Goal: Task Accomplishment & Management: Use online tool/utility

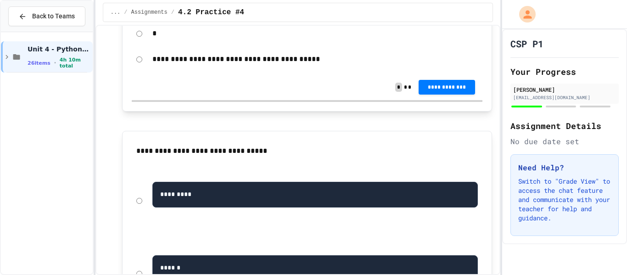
scroll to position [665, 0]
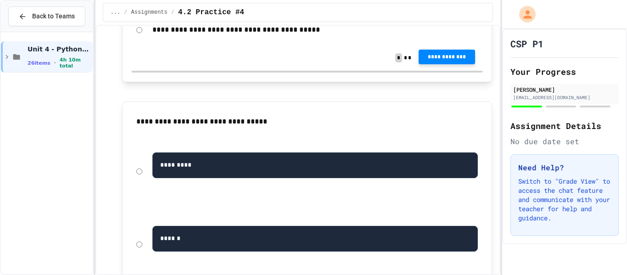
click at [457, 64] on button "**********" at bounding box center [446, 57] width 56 height 15
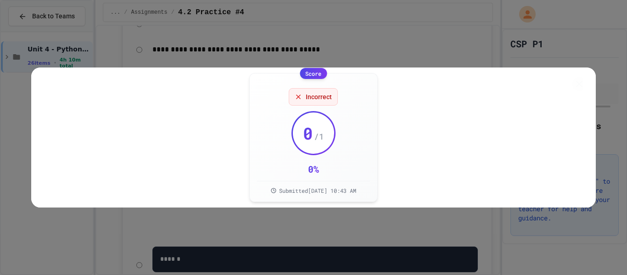
scroll to position [685, 0]
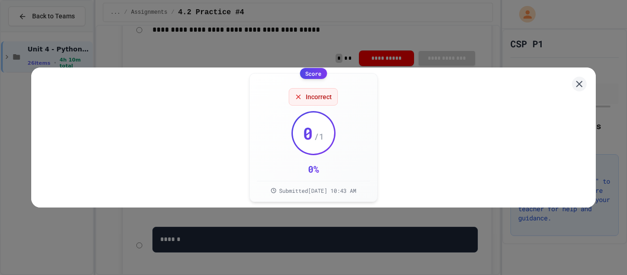
click at [589, 80] on div "Score Incorrect 0 / 1 0 % Submitted Sep 26, 2025, 10:43 AM" at bounding box center [313, 137] width 564 height 140
click at [578, 78] on icon at bounding box center [578, 83] width 11 height 11
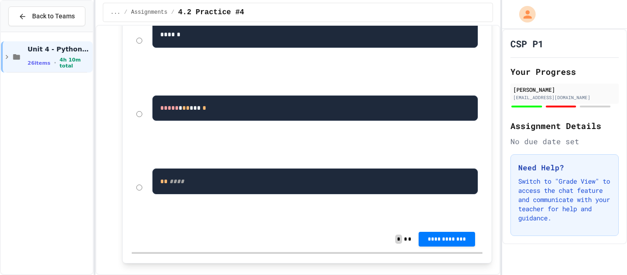
scroll to position [891, 0]
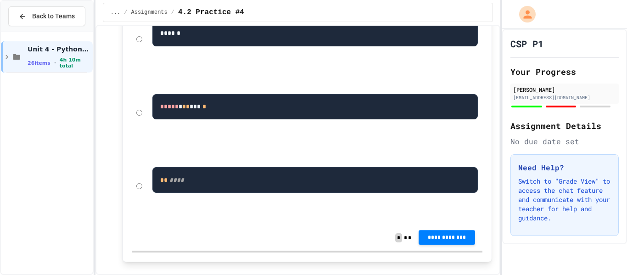
click at [454, 241] on span "**********" at bounding box center [447, 237] width 42 height 7
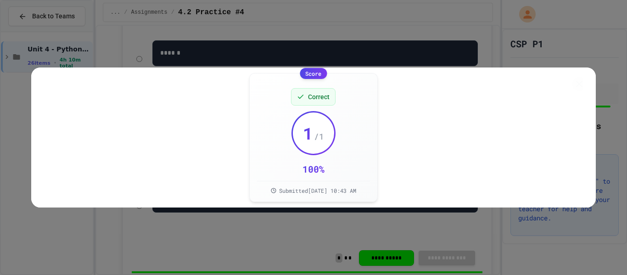
scroll to position [911, 0]
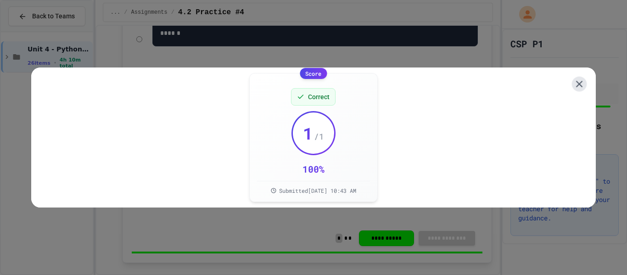
click at [579, 78] on icon at bounding box center [578, 83] width 11 height 11
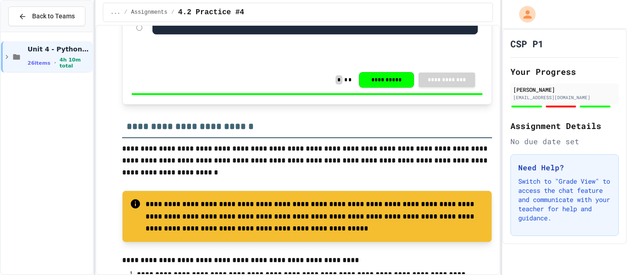
scroll to position [970, 0]
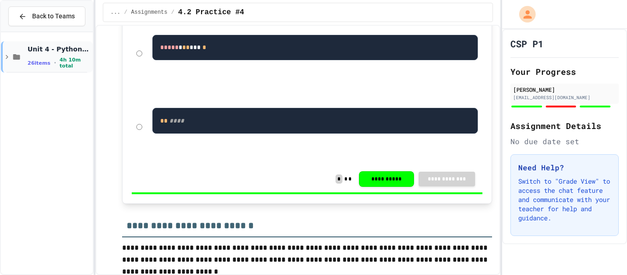
click at [6, 54] on icon at bounding box center [7, 57] width 8 height 8
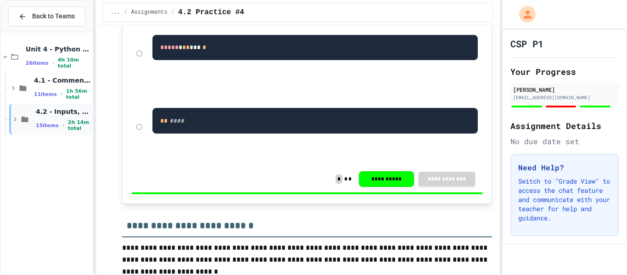
click at [25, 118] on icon at bounding box center [25, 120] width 7 height 6
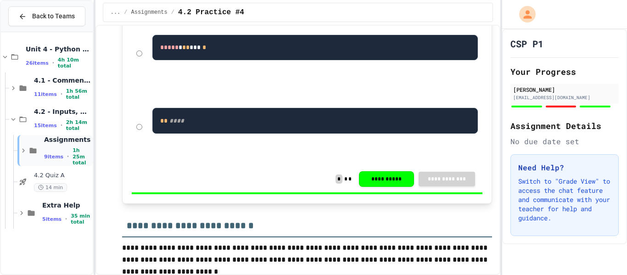
click at [24, 149] on icon at bounding box center [23, 150] width 8 height 8
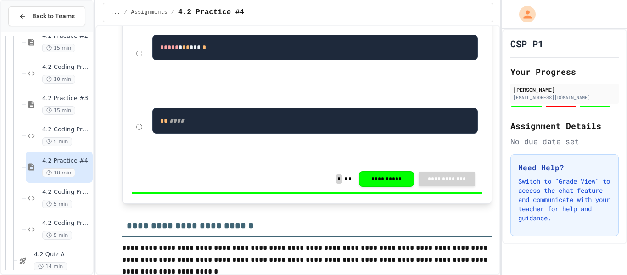
scroll to position [209, 0]
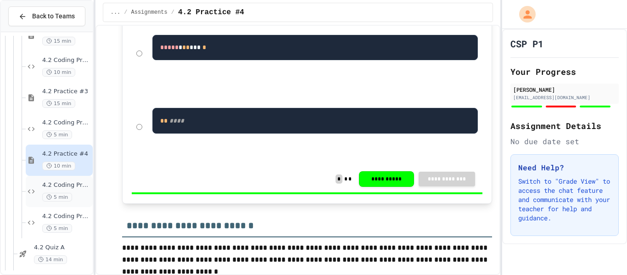
click at [61, 185] on span "4.2 Coding Practice #4" at bounding box center [66, 185] width 49 height 8
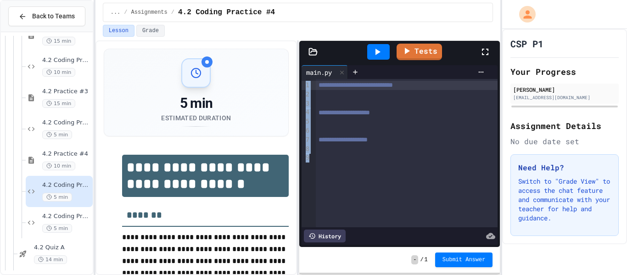
drag, startPoint x: 294, startPoint y: 119, endPoint x: 407, endPoint y: 113, distance: 113.1
click at [403, 98] on div at bounding box center [407, 94] width 182 height 9
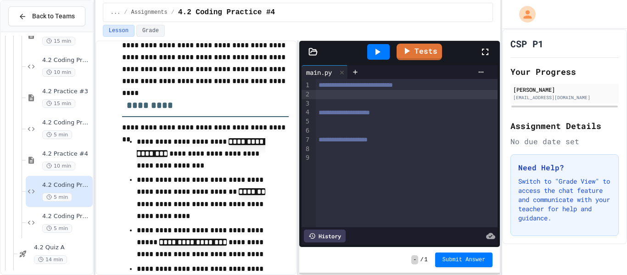
scroll to position [217, 0]
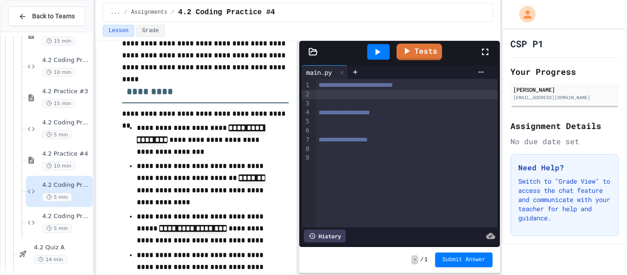
click at [391, 107] on div at bounding box center [407, 103] width 182 height 9
click at [389, 99] on div at bounding box center [407, 103] width 182 height 9
click at [387, 98] on div at bounding box center [407, 94] width 182 height 9
click at [380, 104] on div at bounding box center [407, 103] width 182 height 9
click at [376, 92] on div at bounding box center [407, 94] width 182 height 9
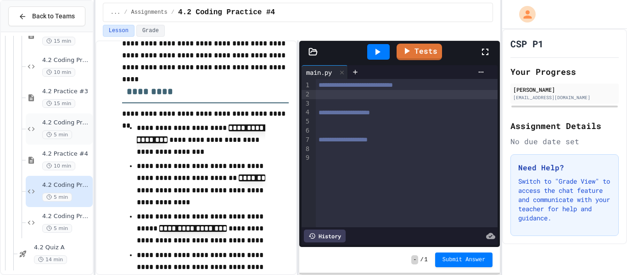
click at [78, 120] on span "4.2 Coding Practice #3" at bounding box center [66, 123] width 49 height 8
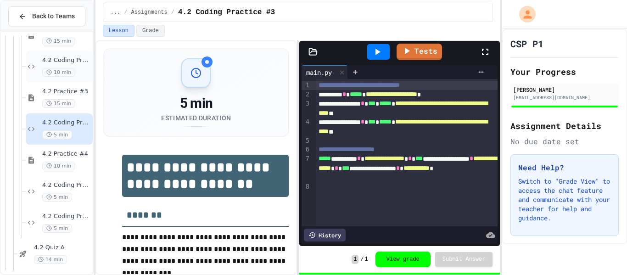
click at [64, 66] on div "4.2 Coding Practice #2 10 min" at bounding box center [66, 66] width 49 height 20
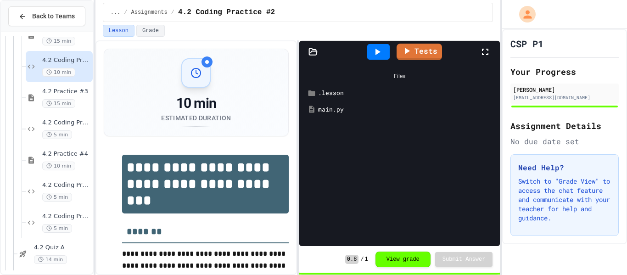
click at [454, 74] on div "Files" at bounding box center [399, 75] width 191 height 17
click at [340, 109] on div "main.py" at bounding box center [406, 109] width 176 height 9
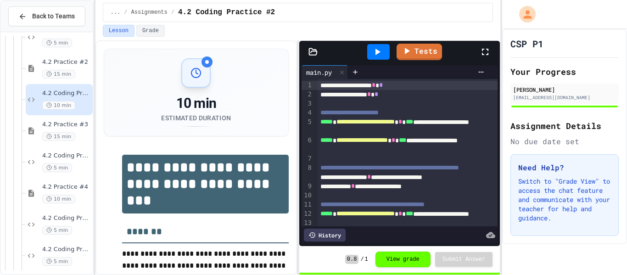
scroll to position [175, 0]
click at [70, 46] on div "5 min" at bounding box center [66, 43] width 49 height 9
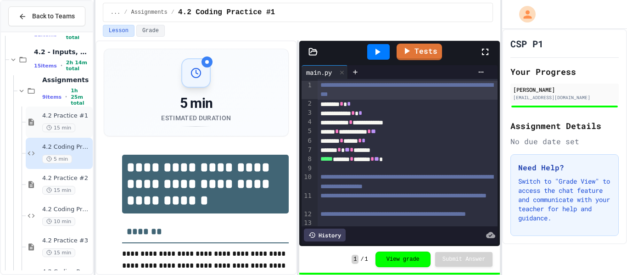
scroll to position [245, 0]
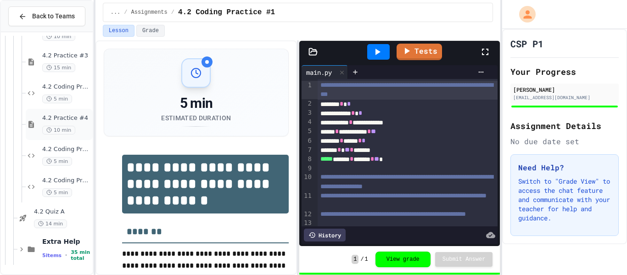
click at [63, 131] on span "10 min" at bounding box center [58, 130] width 33 height 9
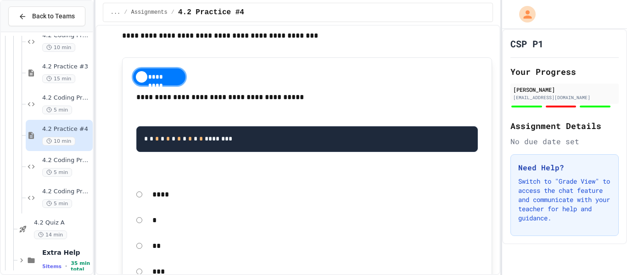
scroll to position [147, 0]
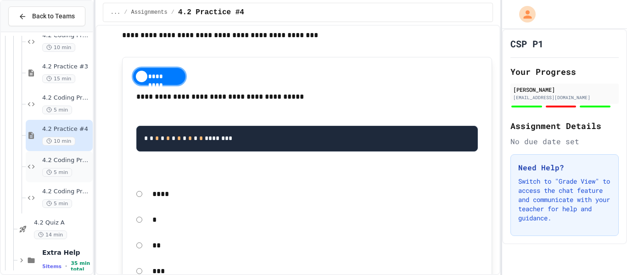
click at [69, 161] on span "4.2 Coding Practice #4" at bounding box center [66, 160] width 49 height 8
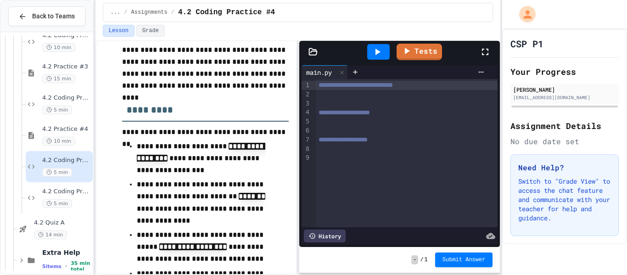
scroll to position [201, 0]
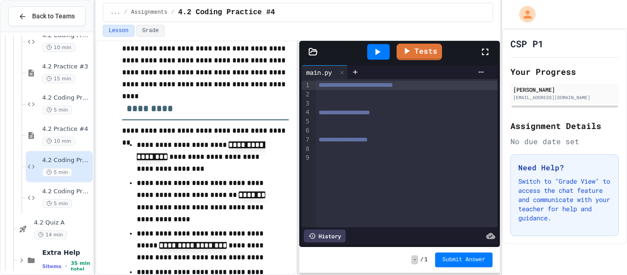
click at [384, 98] on div at bounding box center [407, 94] width 182 height 9
click at [374, 46] on icon at bounding box center [377, 51] width 11 height 11
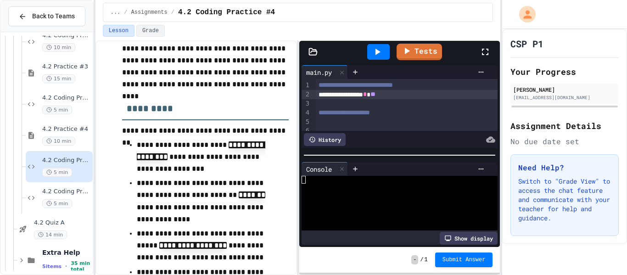
click at [384, 54] on div at bounding box center [378, 52] width 22 height 16
click at [445, 95] on div "**********" at bounding box center [407, 94] width 182 height 9
click at [80, 128] on span "4.2 Practice #4" at bounding box center [66, 129] width 49 height 8
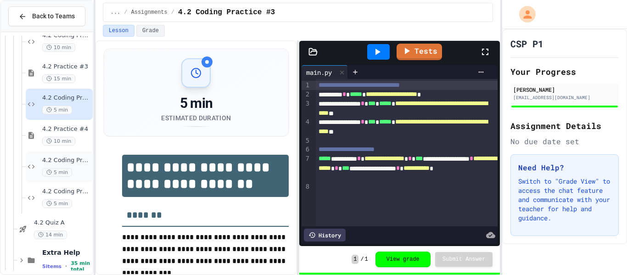
click at [64, 161] on span "4.2 Coding Practice #4" at bounding box center [66, 160] width 49 height 8
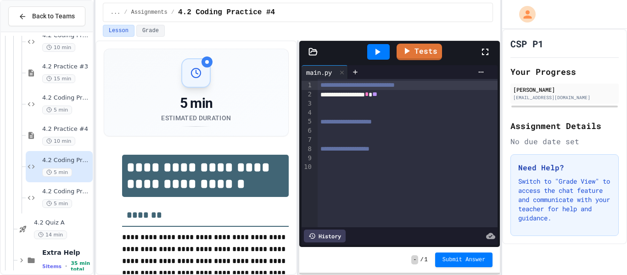
click at [344, 107] on div at bounding box center [408, 103] width 180 height 9
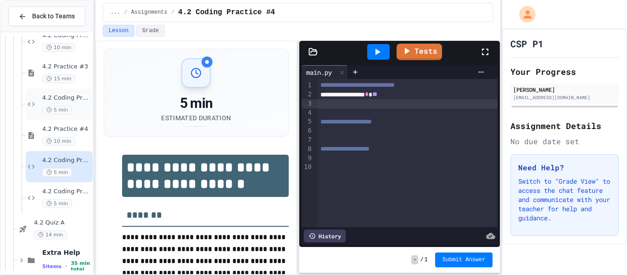
click at [72, 98] on span "4.2 Coding Practice #3" at bounding box center [66, 98] width 49 height 8
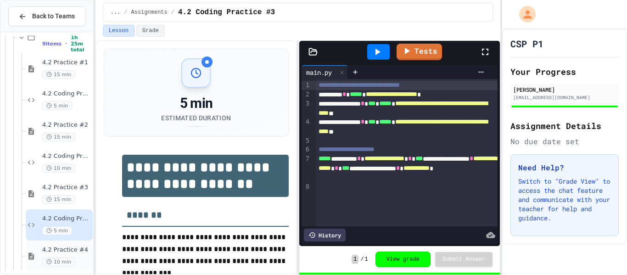
scroll to position [140, 0]
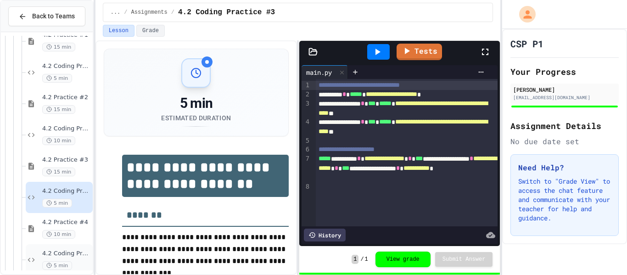
click at [60, 253] on span "4.2 Coding Practice #4" at bounding box center [66, 254] width 49 height 8
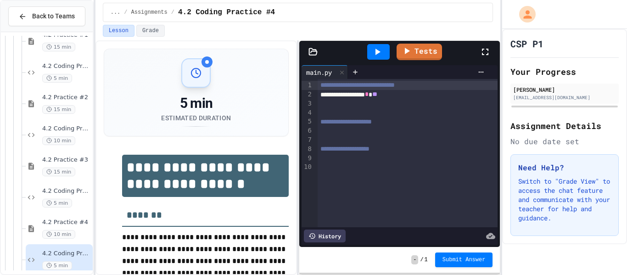
click at [420, 97] on div "**********" at bounding box center [408, 94] width 180 height 9
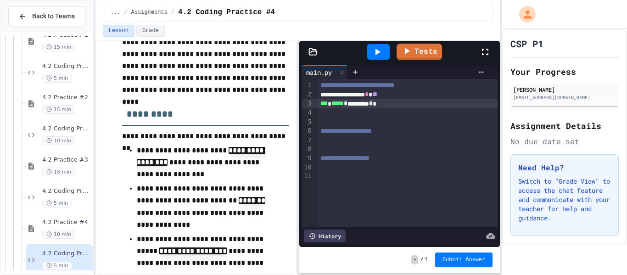
scroll to position [223, 0]
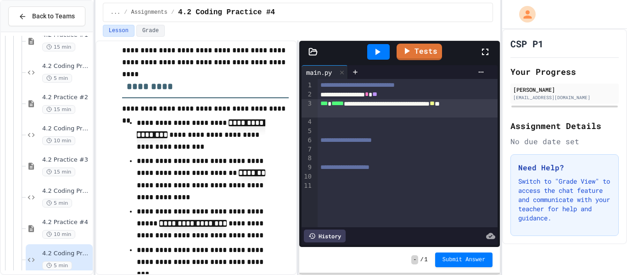
click at [357, 104] on div "**********" at bounding box center [408, 108] width 180 height 18
click at [345, 111] on div "**********" at bounding box center [408, 108] width 180 height 18
click at [385, 43] on div at bounding box center [378, 51] width 32 height 25
click at [384, 48] on div at bounding box center [378, 52] width 22 height 16
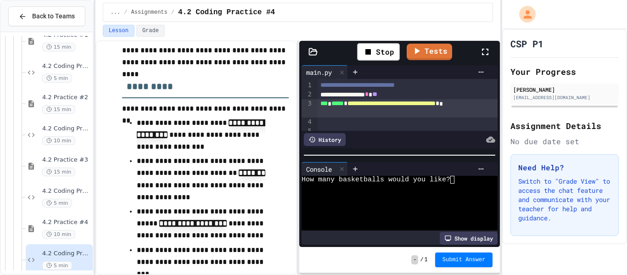
click at [480, 178] on div "How many basketballs would you like?" at bounding box center [394, 180] width 186 height 8
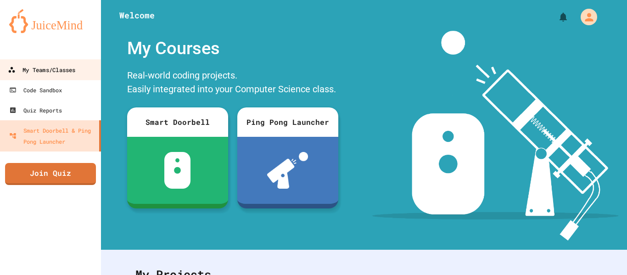
click at [73, 76] on link "My Teams/Classes" at bounding box center [51, 69] width 104 height 21
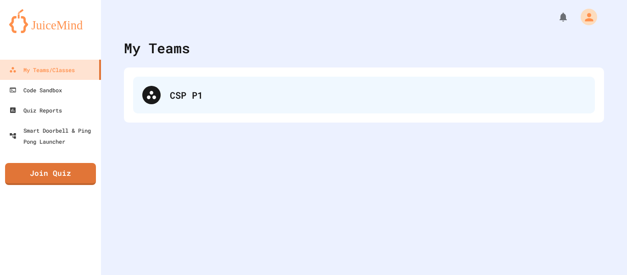
click at [247, 92] on div "CSP P1" at bounding box center [378, 95] width 416 height 14
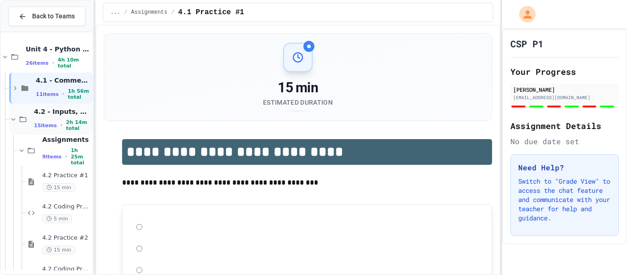
click at [27, 120] on icon at bounding box center [22, 119] width 11 height 8
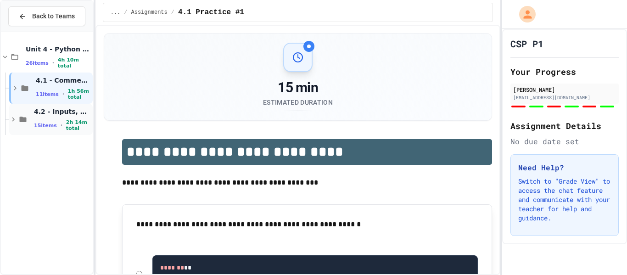
click at [26, 121] on icon at bounding box center [23, 120] width 7 height 6
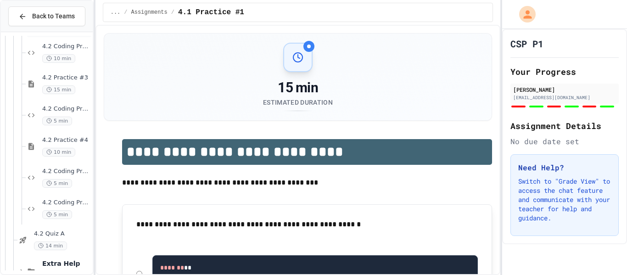
scroll to position [225, 0]
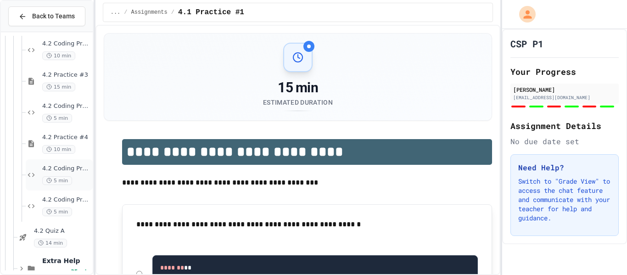
click at [70, 168] on span "4.2 Coding Practice #4" at bounding box center [66, 169] width 49 height 8
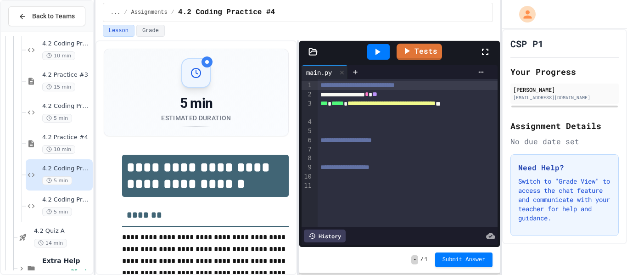
click at [371, 122] on div at bounding box center [408, 121] width 180 height 9
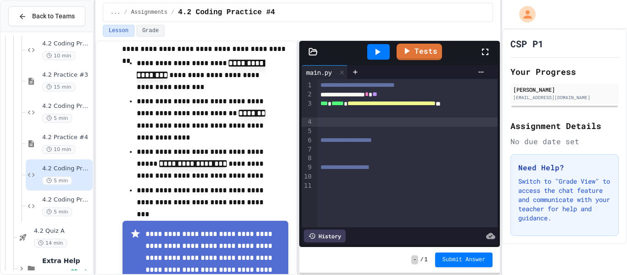
scroll to position [281, 0]
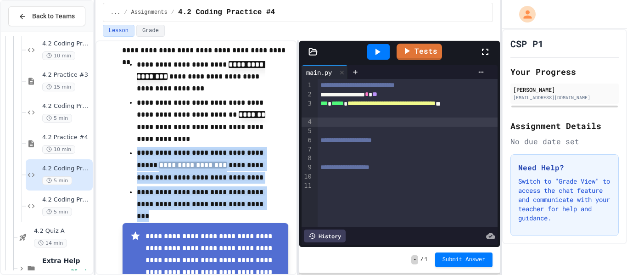
drag, startPoint x: 263, startPoint y: 203, endPoint x: 118, endPoint y: 145, distance: 156.1
click at [118, 145] on div "**********" at bounding box center [196, 124] width 185 height 518
copy ul "**********"
click at [227, 166] on span "**********" at bounding box center [201, 171] width 128 height 19
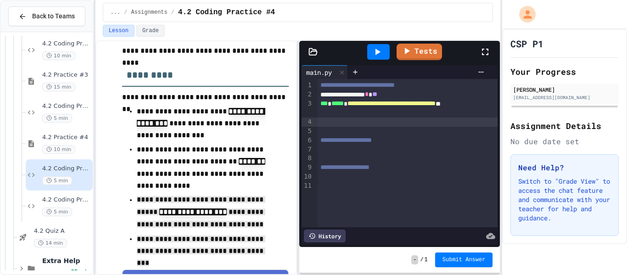
scroll to position [237, 0]
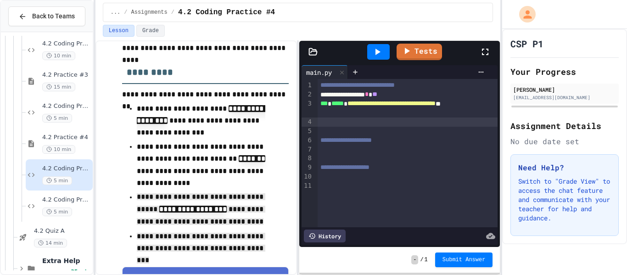
click at [322, 104] on span "***" at bounding box center [323, 103] width 7 height 6
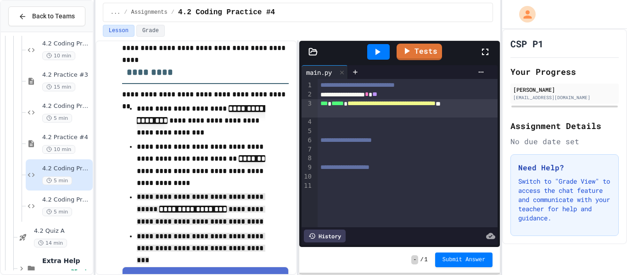
click at [320, 106] on span "***" at bounding box center [323, 103] width 7 height 6
click at [390, 122] on div at bounding box center [408, 121] width 180 height 9
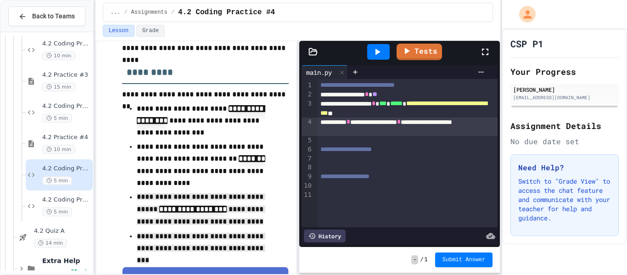
click at [381, 45] on div at bounding box center [378, 52] width 22 height 16
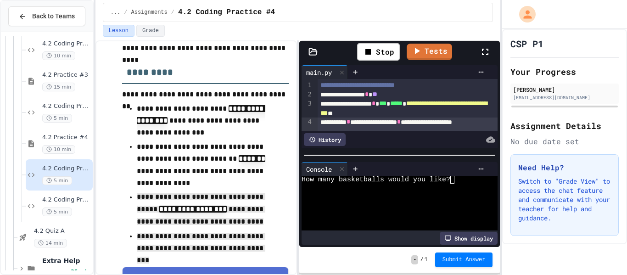
click at [471, 184] on div at bounding box center [394, 188] width 186 height 8
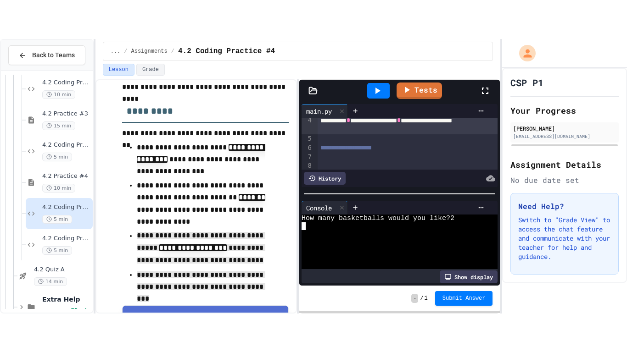
scroll to position [41, 0]
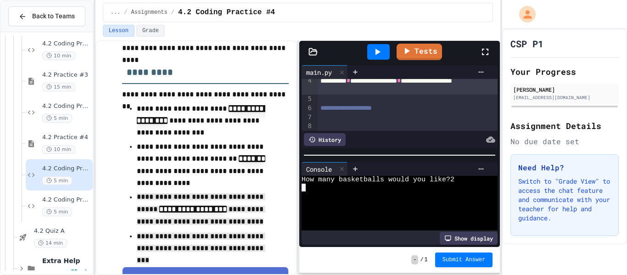
click at [486, 57] on icon at bounding box center [484, 51] width 11 height 11
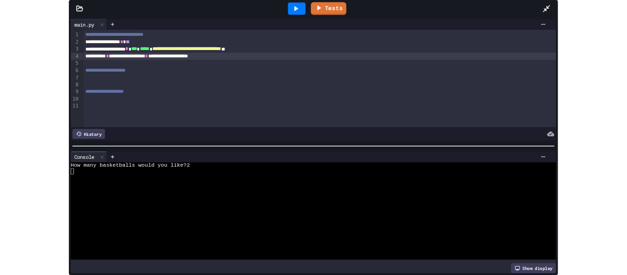
scroll to position [167, 0]
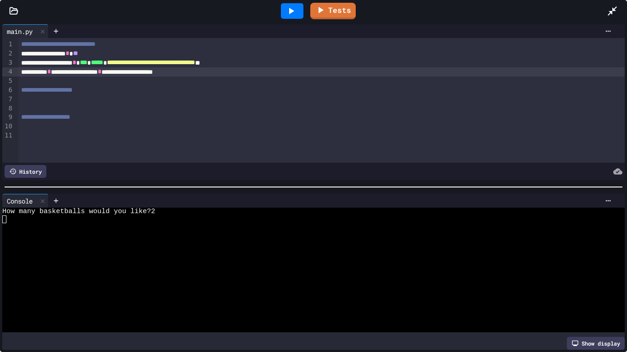
click at [185, 213] on div "How many basketballs would you like?2" at bounding box center [309, 212] width 615 height 8
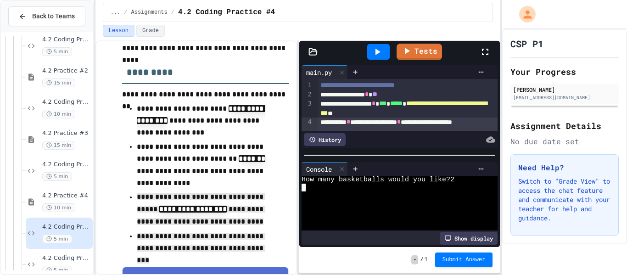
click at [493, 53] on div at bounding box center [489, 51] width 20 height 25
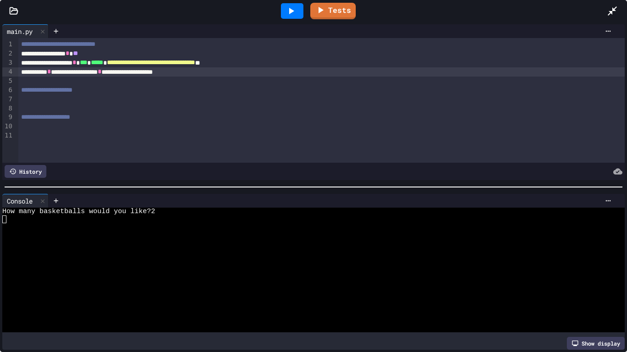
click at [617, 14] on icon at bounding box center [612, 11] width 11 height 11
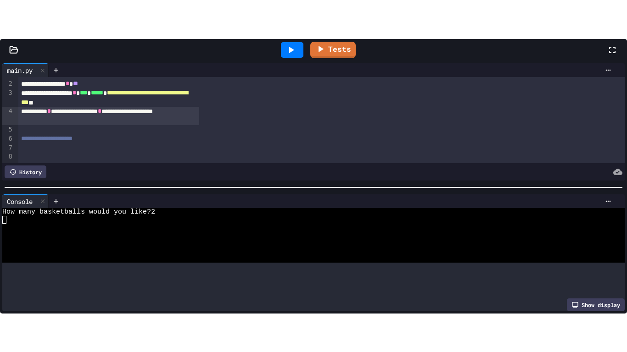
scroll to position [10, 0]
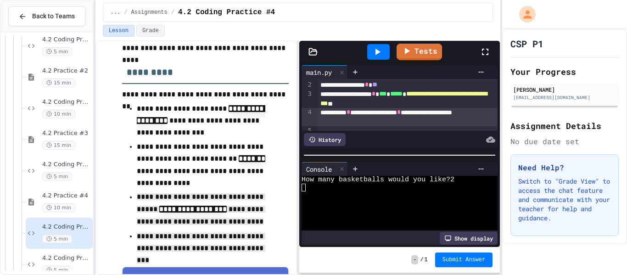
click at [490, 56] on icon at bounding box center [484, 51] width 11 height 11
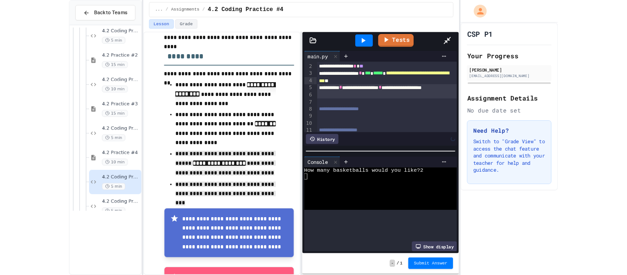
scroll to position [0, 0]
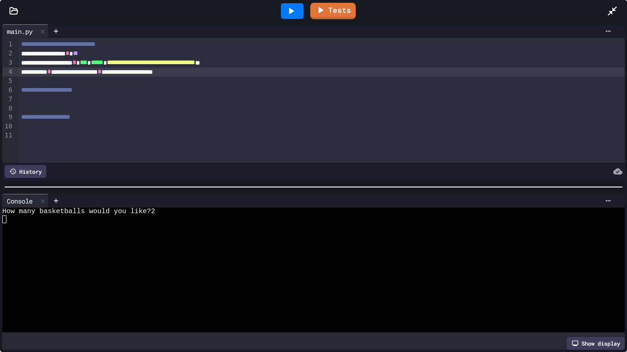
click at [619, 6] on div at bounding box center [617, 11] width 20 height 25
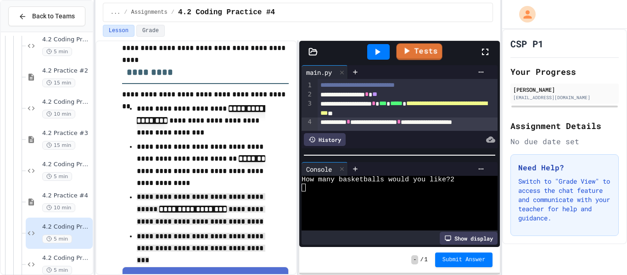
click at [422, 53] on link "Tests" at bounding box center [419, 52] width 46 height 17
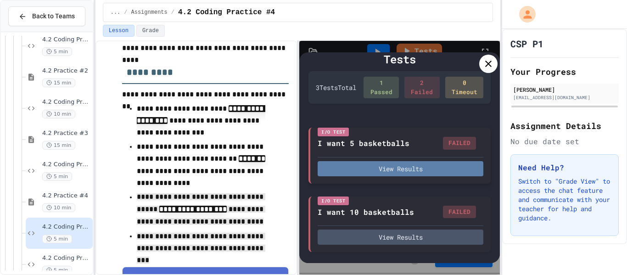
scroll to position [5, 0]
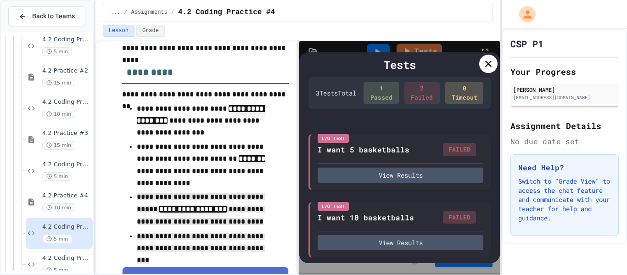
click at [491, 55] on div at bounding box center [488, 64] width 18 height 18
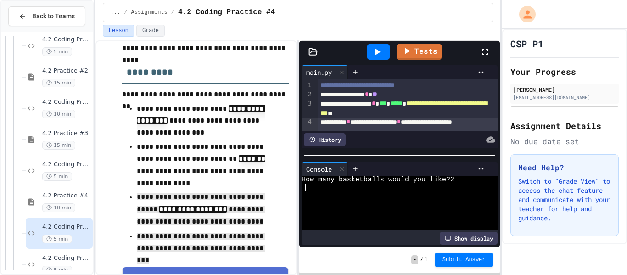
click at [486, 53] on icon at bounding box center [484, 51] width 11 height 11
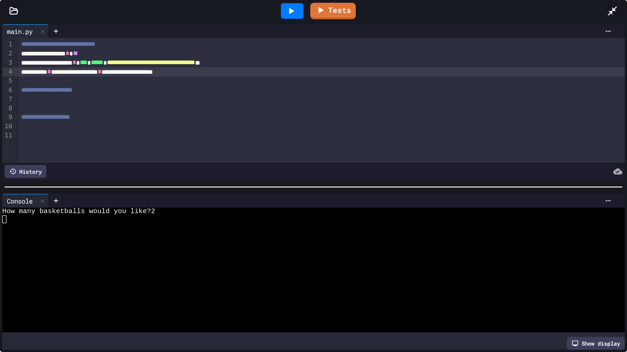
click at [620, 7] on div at bounding box center [617, 11] width 20 height 25
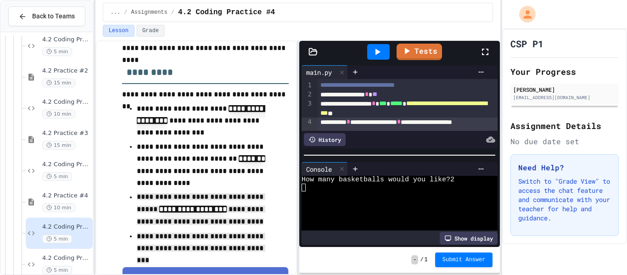
click at [434, 60] on div "Tests" at bounding box center [403, 51] width 153 height 25
click at [430, 50] on link "Tests" at bounding box center [418, 52] width 45 height 17
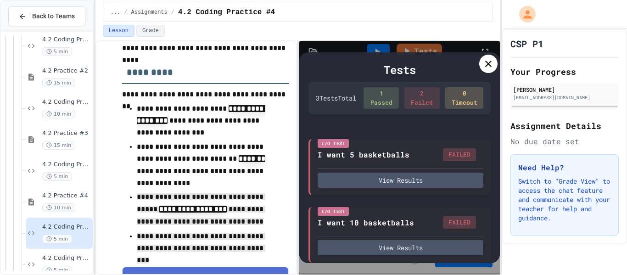
click at [492, 61] on icon at bounding box center [488, 63] width 11 height 11
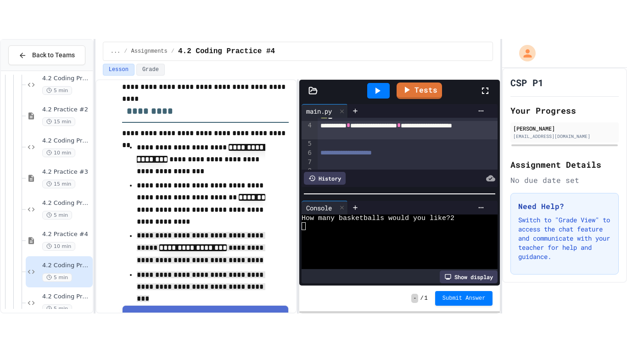
scroll to position [34, 0]
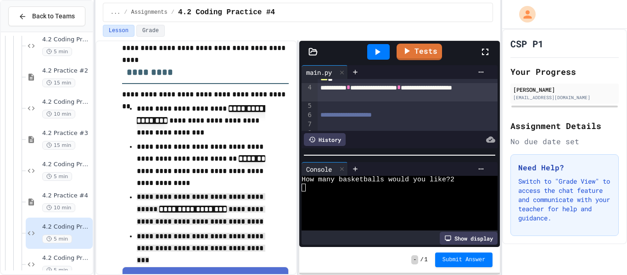
click at [484, 55] on icon at bounding box center [485, 52] width 6 height 6
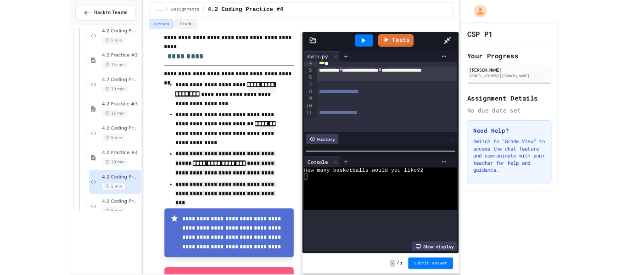
scroll to position [0, 0]
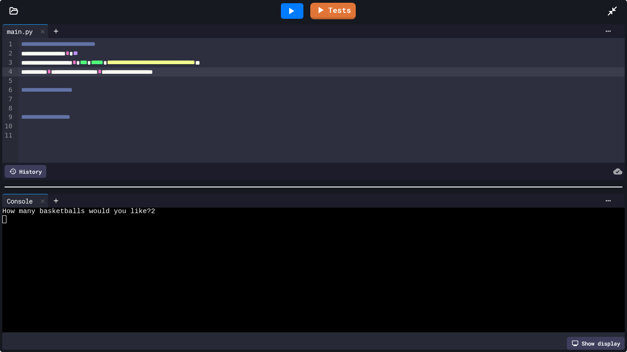
click at [257, 74] on div "**********" at bounding box center [321, 71] width 607 height 9
click at [619, 9] on div at bounding box center [617, 11] width 20 height 25
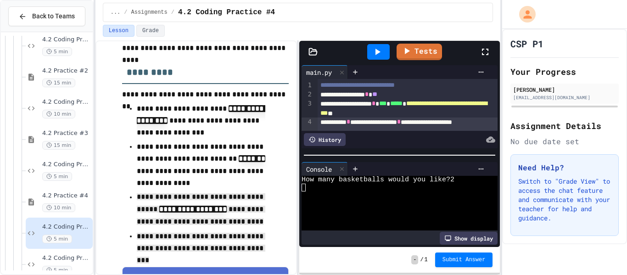
click at [485, 50] on icon at bounding box center [484, 51] width 11 height 11
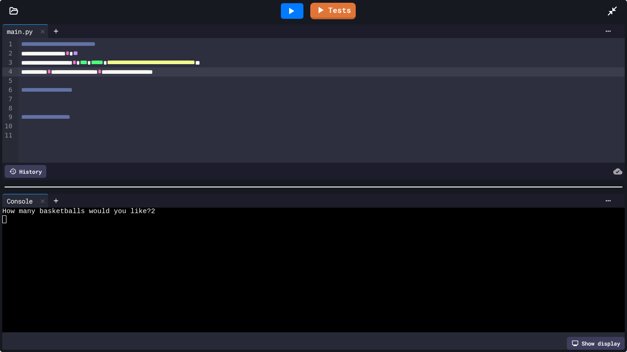
click at [223, 75] on div "**********" at bounding box center [321, 71] width 607 height 9
click at [232, 75] on div "**********" at bounding box center [321, 71] width 607 height 9
click at [69, 73] on div "**********" at bounding box center [321, 71] width 607 height 9
click at [295, 7] on icon at bounding box center [290, 11] width 11 height 11
click at [193, 212] on div "How many basketballs would you like?" at bounding box center [309, 212] width 615 height 8
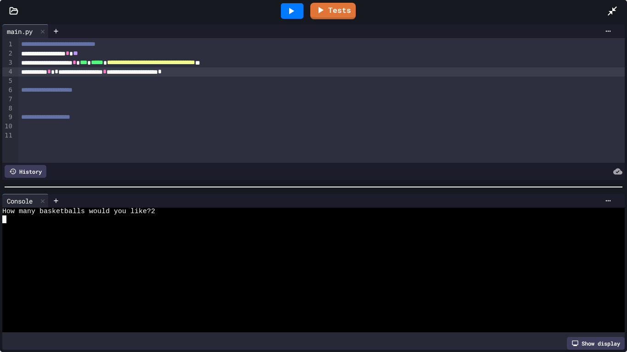
click at [268, 72] on div "**********" at bounding box center [321, 71] width 607 height 9
click at [74, 73] on div "**********" at bounding box center [321, 71] width 607 height 9
click at [617, 14] on icon at bounding box center [612, 11] width 11 height 11
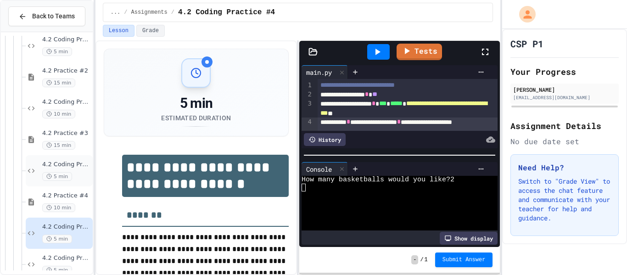
click at [68, 165] on span "4.2 Coding Practice #3" at bounding box center [66, 165] width 49 height 8
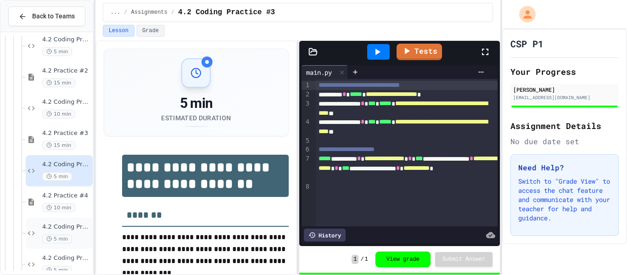
click at [76, 233] on div "4.2 Coding Practice #4 5 min" at bounding box center [66, 233] width 49 height 20
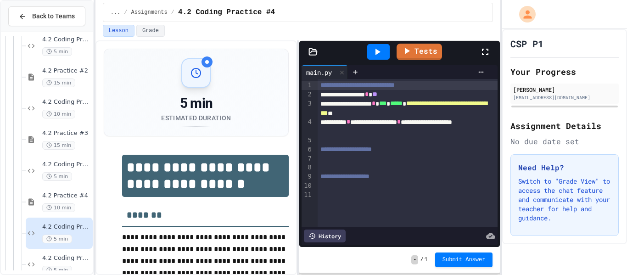
click at [484, 47] on icon at bounding box center [484, 51] width 11 height 11
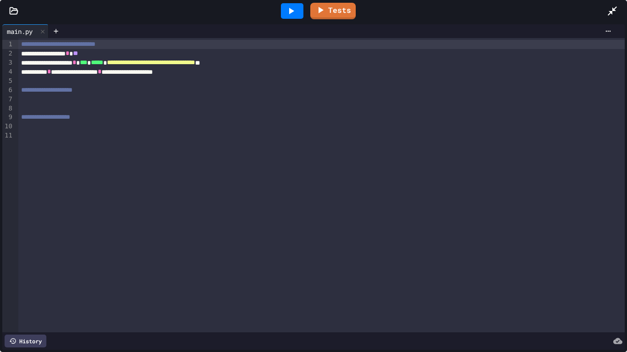
click at [123, 82] on div at bounding box center [321, 81] width 607 height 9
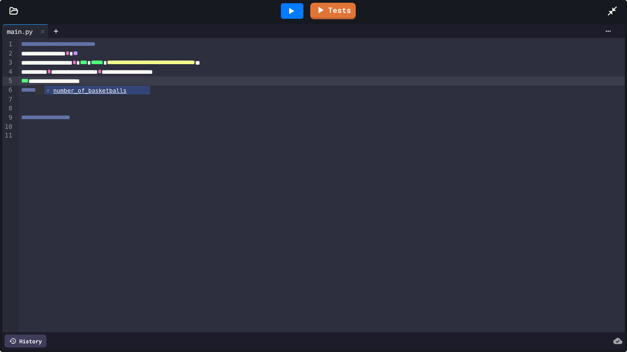
click at [280, 6] on div at bounding box center [292, 11] width 32 height 25
click at [281, 7] on div at bounding box center [292, 11] width 22 height 16
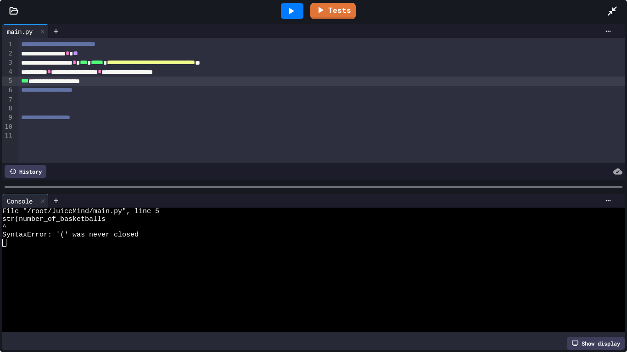
click at [124, 79] on div "**********" at bounding box center [321, 81] width 607 height 9
click at [287, 9] on icon at bounding box center [290, 11] width 11 height 11
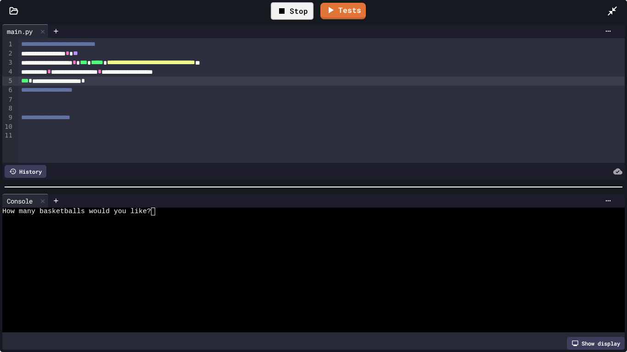
click at [199, 220] on div at bounding box center [309, 220] width 615 height 8
click at [85, 84] on span "*" at bounding box center [83, 81] width 4 height 6
click at [284, 8] on div at bounding box center [292, 11] width 22 height 16
click at [181, 217] on div at bounding box center [309, 220] width 615 height 8
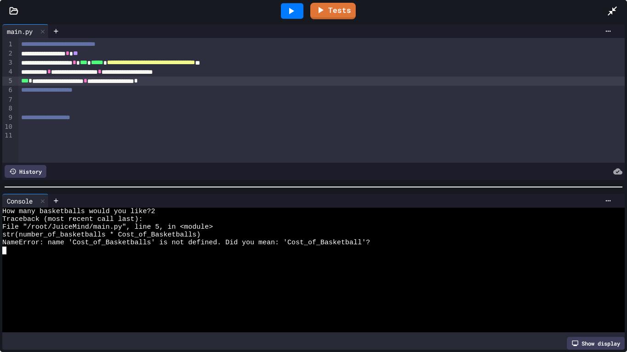
click at [241, 76] on div "**********" at bounding box center [321, 71] width 607 height 9
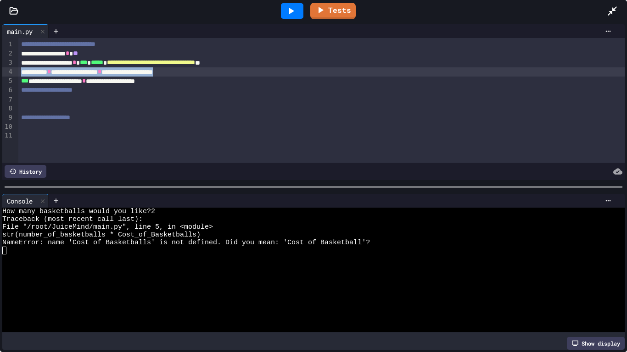
drag, startPoint x: 241, startPoint y: 76, endPoint x: 18, endPoint y: 76, distance: 222.5
click at [18, 76] on div "**********" at bounding box center [321, 71] width 607 height 9
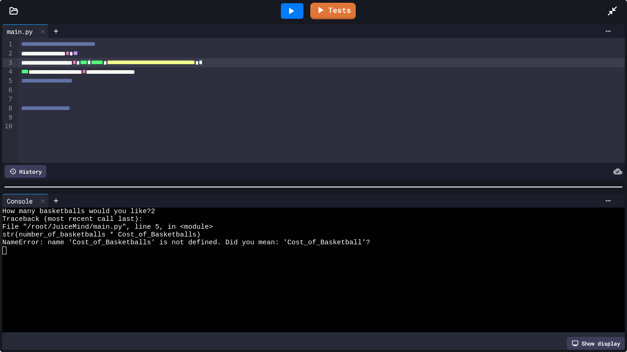
click at [287, 8] on icon at bounding box center [290, 11] width 11 height 11
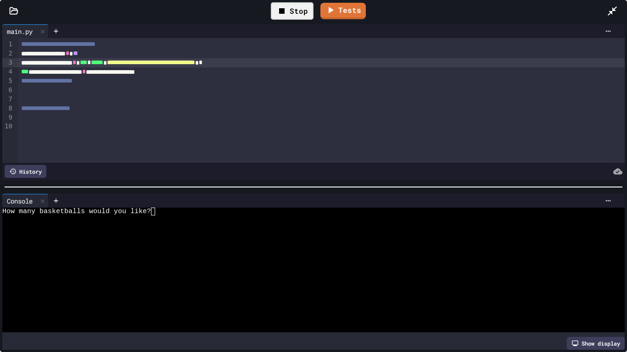
click at [201, 218] on div at bounding box center [309, 220] width 615 height 8
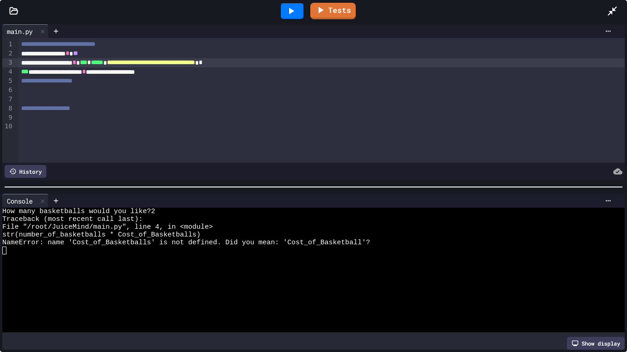
click at [622, 10] on div at bounding box center [617, 11] width 20 height 25
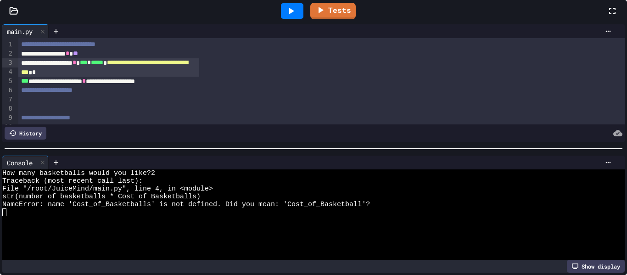
scroll to position [16, 0]
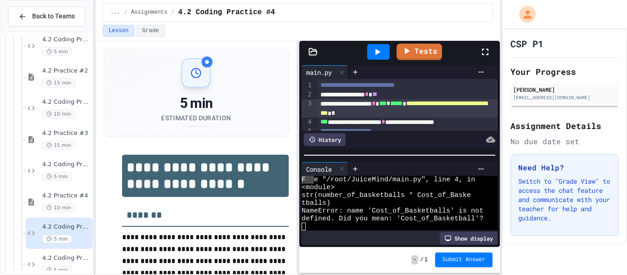
click at [373, 49] on icon at bounding box center [377, 51] width 11 height 11
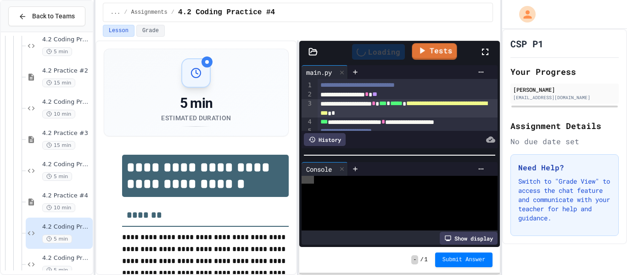
scroll to position [0, 0]
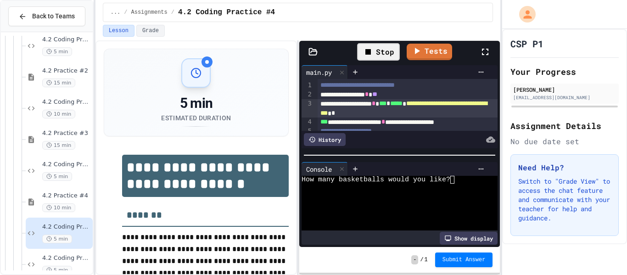
click at [457, 180] on div "How many basketballs would you like?" at bounding box center [394, 180] width 186 height 8
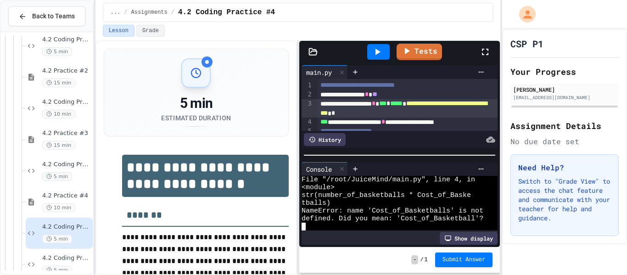
click at [449, 206] on div "tballs)" at bounding box center [394, 203] width 186 height 8
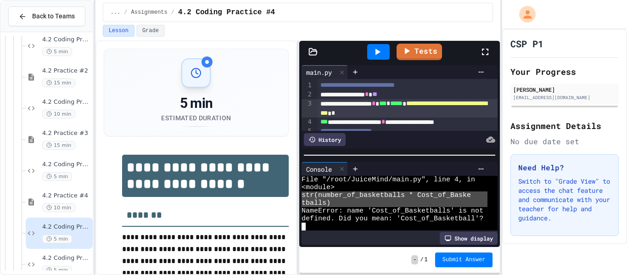
scroll to position [52, 0]
